Goal: Navigation & Orientation: Find specific page/section

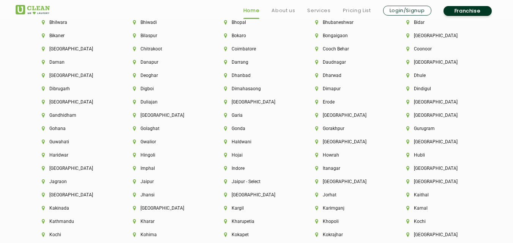
scroll to position [1734, 0]
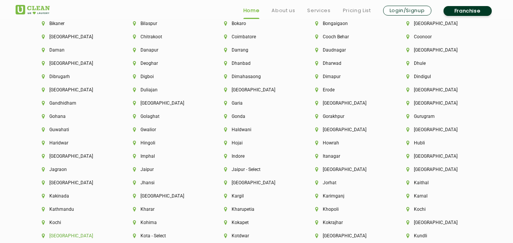
click at [56, 237] on li "[GEOGRAPHIC_DATA]" at bounding box center [74, 235] width 65 height 5
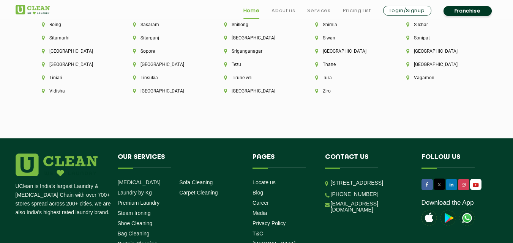
scroll to position [2169, 0]
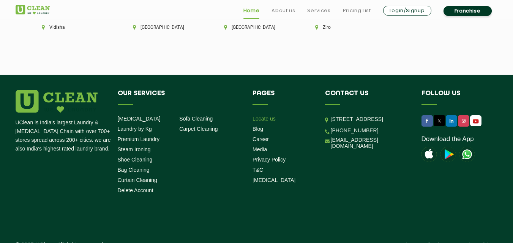
click at [261, 116] on link "Locate us" at bounding box center [263, 119] width 23 height 6
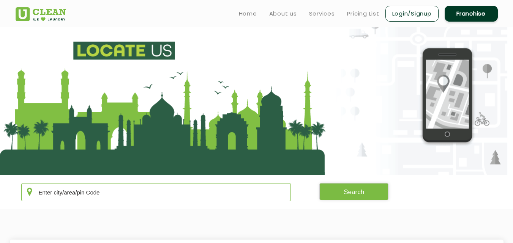
click at [72, 193] on input "text" at bounding box center [156, 192] width 270 height 18
type input "[GEOGRAPHIC_DATA] [GEOGRAPHIC_DATA]"
click at [354, 194] on button "Search" at bounding box center [353, 191] width 69 height 17
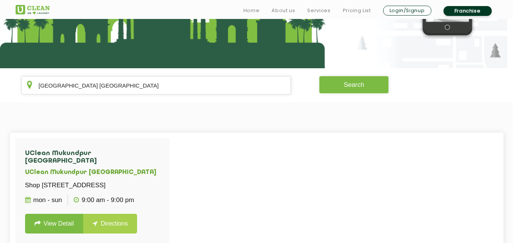
scroll to position [108, 0]
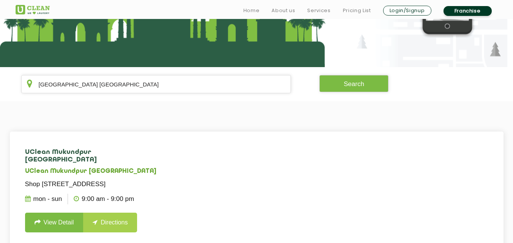
drag, startPoint x: 26, startPoint y: 176, endPoint x: 121, endPoint y: 194, distance: 97.0
click at [121, 190] on p "Shop [STREET_ADDRESS]" at bounding box center [92, 184] width 135 height 11
copy p "Shop [STREET_ADDRESS]"
